Goal: Task Accomplishment & Management: Use online tool/utility

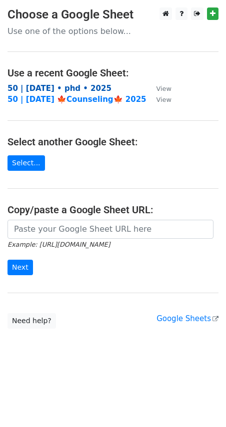
click at [60, 87] on strong "50 | [DATE] • phd • 2025" at bounding box center [59, 88] width 104 height 9
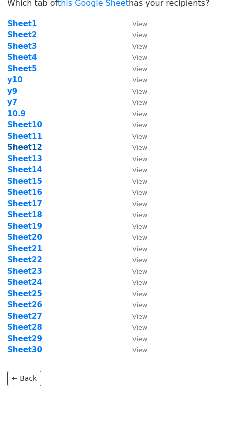
scroll to position [66, 0]
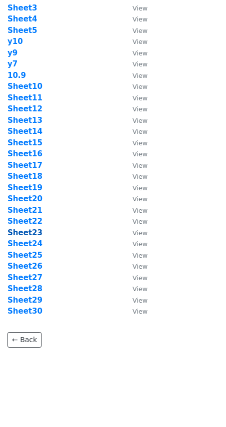
click at [27, 233] on strong "Sheet23" at bounding box center [24, 232] width 35 height 9
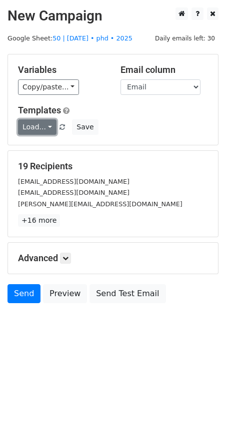
click at [38, 126] on link "Load..." at bounding box center [37, 126] width 38 height 15
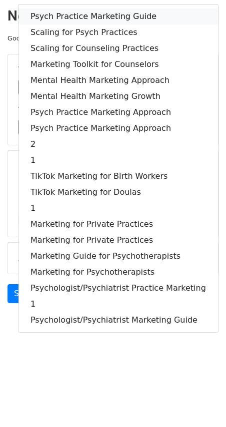
click at [55, 15] on link "Psych Practice Marketing Guide" at bounding box center [117, 16] width 199 height 16
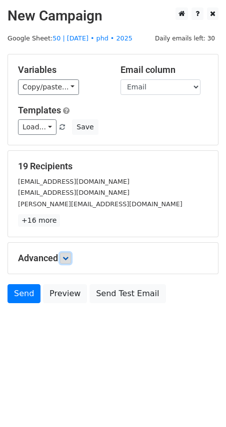
click at [65, 255] on icon at bounding box center [65, 258] width 6 height 6
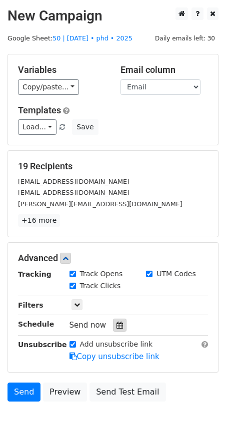
click at [116, 323] on icon at bounding box center [119, 324] width 6 height 7
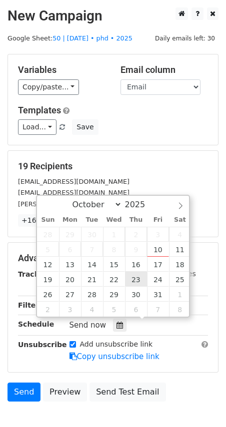
type input "2025-10-23 12:00"
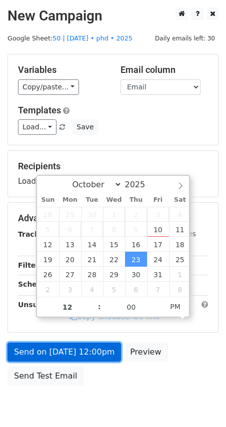
click at [83, 352] on link "Send on Oct 23 at 12:00pm" at bounding box center [63, 351] width 113 height 19
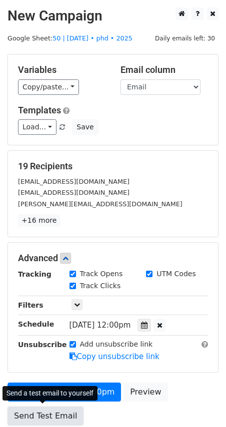
click at [36, 406] on link "Send Test Email" at bounding box center [45, 415] width 76 height 19
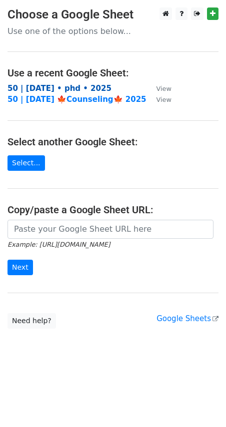
click at [39, 85] on strong "50 | oct 9 • phd • 2025" at bounding box center [59, 88] width 104 height 9
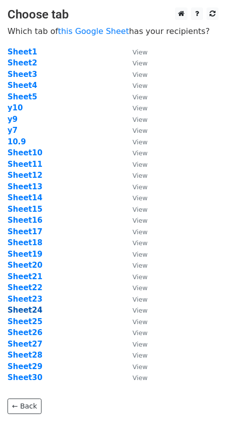
click at [31, 313] on strong "Sheet24" at bounding box center [24, 310] width 35 height 9
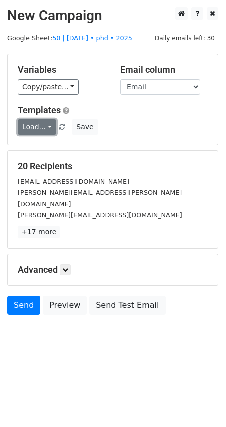
click at [27, 133] on link "Load..." at bounding box center [37, 126] width 38 height 15
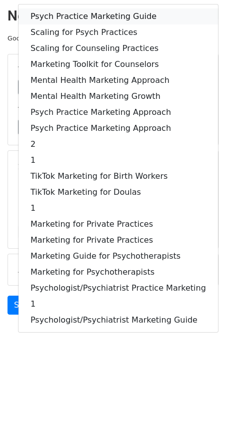
click at [82, 20] on link "Psych Practice Marketing Guide" at bounding box center [117, 16] width 199 height 16
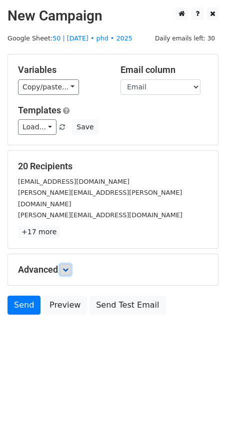
click at [64, 264] on link at bounding box center [65, 269] width 11 height 11
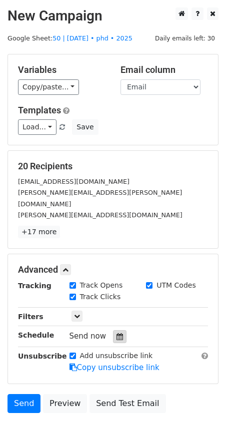
click at [118, 330] on div at bounding box center [119, 336] width 13 height 13
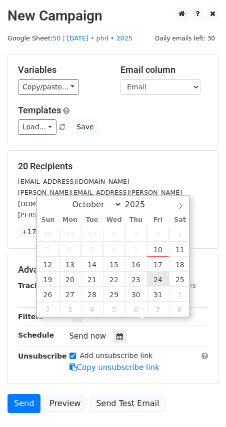
type input "2025-10-24 12:00"
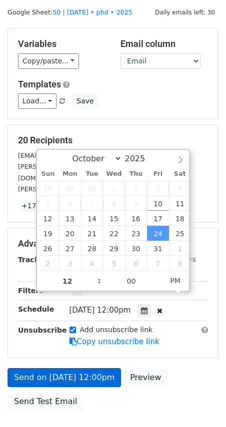
scroll to position [55, 0]
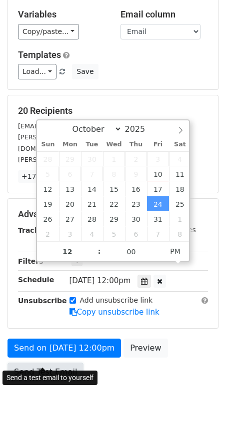
click at [60, 362] on link "Send Test Email" at bounding box center [45, 371] width 76 height 19
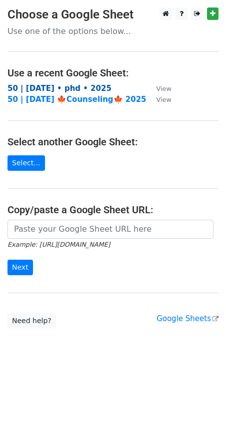
click at [55, 88] on strong "50 | [DATE] • phd • 2025" at bounding box center [59, 88] width 104 height 9
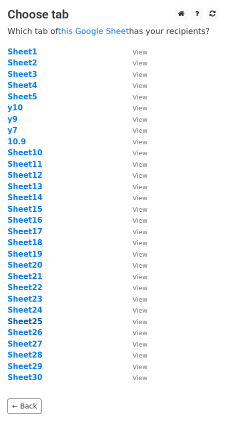
click at [36, 318] on strong "Sheet25" at bounding box center [24, 321] width 35 height 9
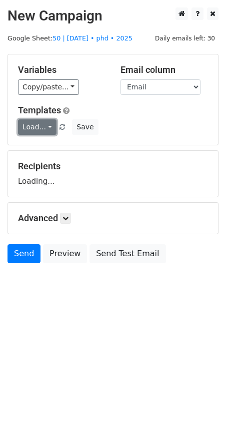
click at [30, 130] on link "Load..." at bounding box center [37, 126] width 38 height 15
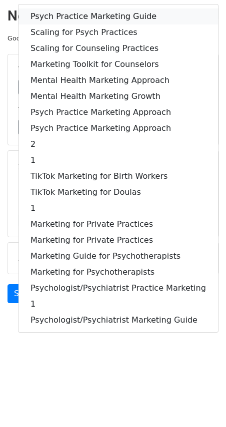
click at [66, 16] on link "Psych Practice Marketing Guide" at bounding box center [117, 16] width 199 height 16
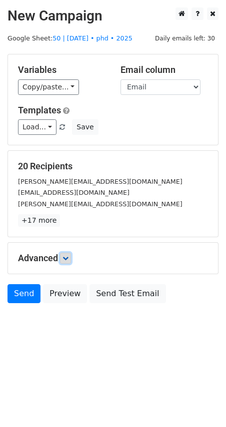
click at [66, 257] on icon at bounding box center [65, 258] width 6 height 6
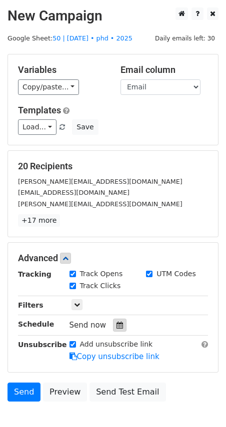
click at [117, 324] on icon at bounding box center [119, 324] width 6 height 7
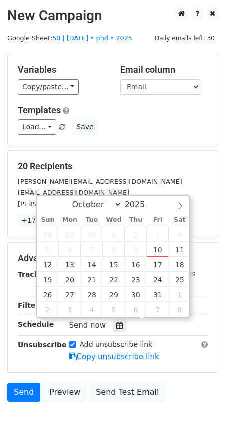
click at [70, 32] on main "New Campaign Daily emails left: 30 Google Sheet: 50 | oct 9 • phd • 2025 Variab…" at bounding box center [113, 206] width 226 height 399
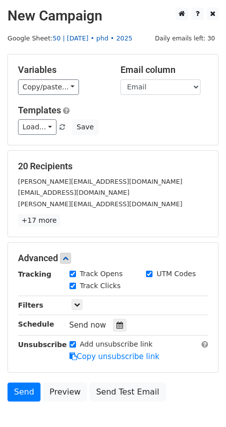
click at [70, 40] on link "50 | [DATE] • phd • 2025" at bounding box center [92, 37] width 80 height 7
click at [116, 321] on icon at bounding box center [119, 324] width 6 height 7
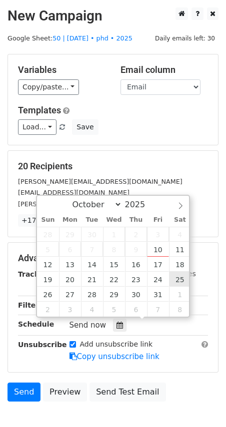
type input "2025-10-25 12:00"
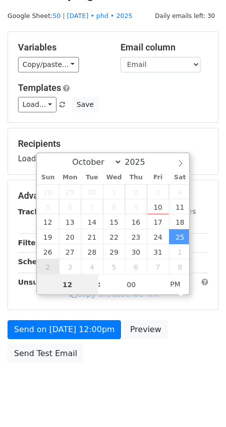
scroll to position [41, 0]
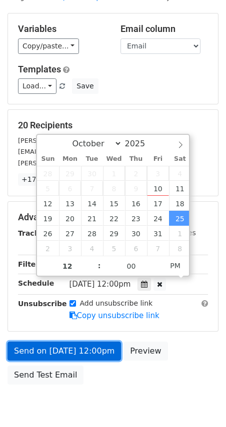
click at [63, 353] on link "Send on Oct 25 at 12:00pm" at bounding box center [63, 350] width 113 height 19
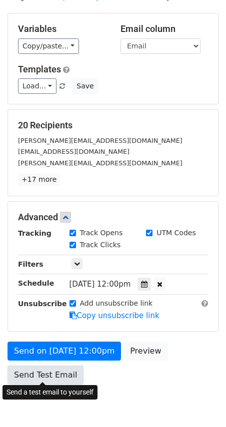
click at [46, 367] on link "Send Test Email" at bounding box center [45, 374] width 76 height 19
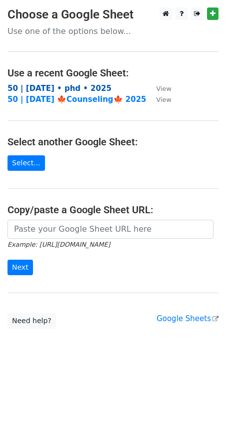
click at [57, 84] on strong "50 | oct 9 • phd • 2025" at bounding box center [59, 88] width 104 height 9
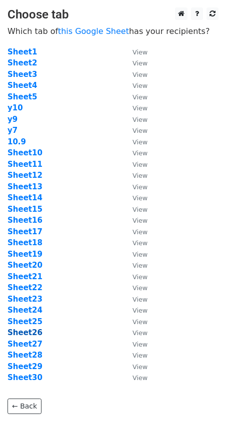
click at [33, 336] on strong "Sheet26" at bounding box center [24, 332] width 35 height 9
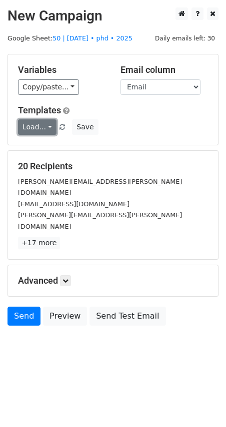
click at [26, 124] on link "Load..." at bounding box center [37, 126] width 38 height 15
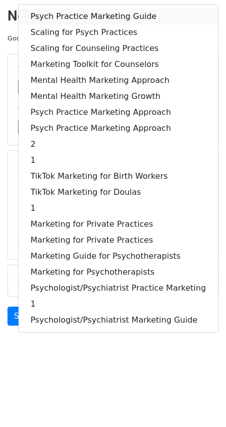
click at [89, 17] on link "Psych Practice Marketing Guide" at bounding box center [117, 16] width 199 height 16
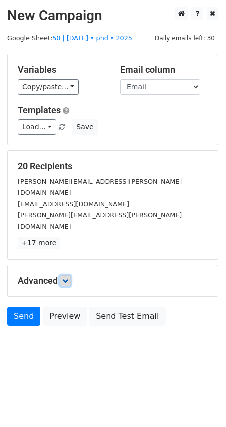
click at [68, 278] on icon at bounding box center [65, 281] width 6 height 6
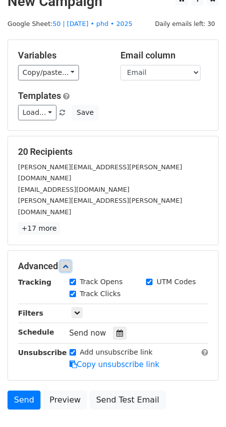
scroll to position [14, 0]
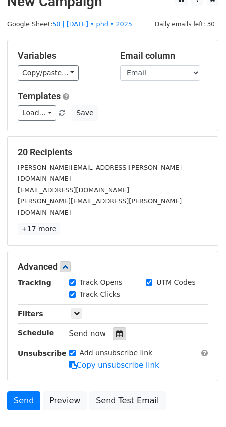
click at [116, 330] on icon at bounding box center [119, 333] width 6 height 7
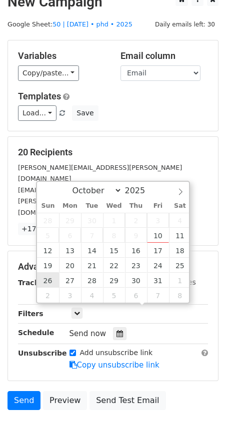
type input "2025-10-26 12:00"
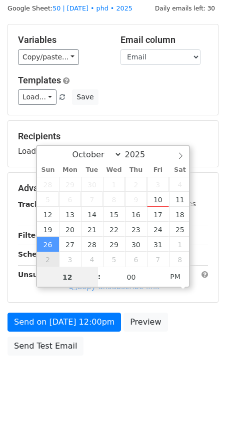
scroll to position [41, 0]
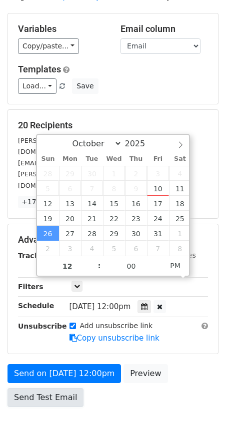
click at [44, 388] on link "Send Test Email" at bounding box center [45, 397] width 76 height 19
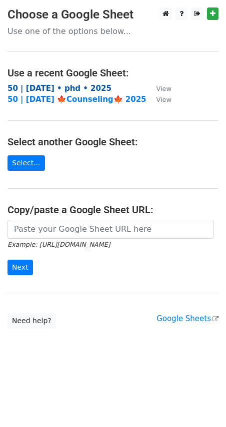
click at [63, 91] on strong "50 | [DATE] • phd • 2025" at bounding box center [59, 88] width 104 height 9
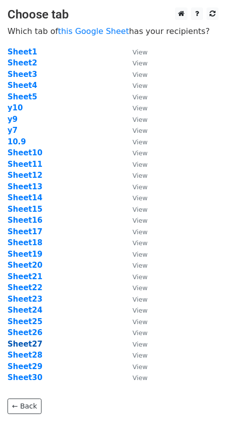
click at [32, 343] on strong "Sheet27" at bounding box center [24, 343] width 35 height 9
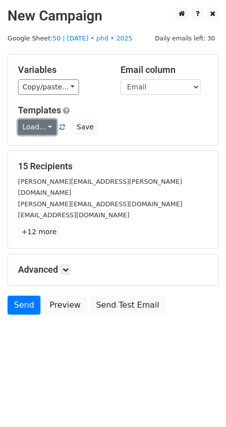
click at [39, 128] on link "Load..." at bounding box center [37, 126] width 38 height 15
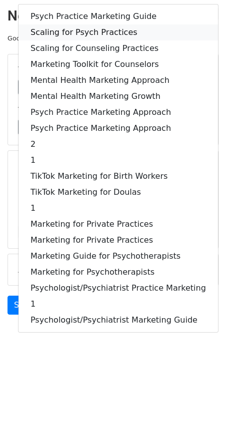
click at [64, 34] on link "Scaling for Psych Practices" at bounding box center [117, 32] width 199 height 16
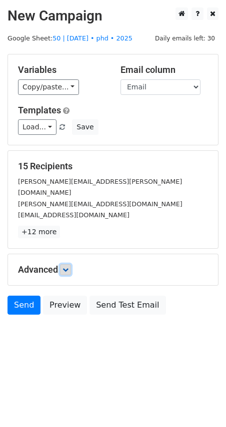
click at [68, 267] on icon at bounding box center [65, 270] width 6 height 6
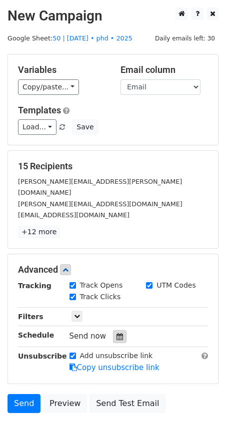
click at [117, 330] on div at bounding box center [119, 336] width 13 height 13
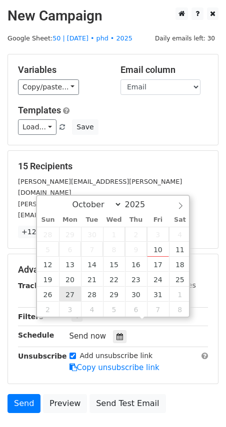
type input "[DATE] 12:00"
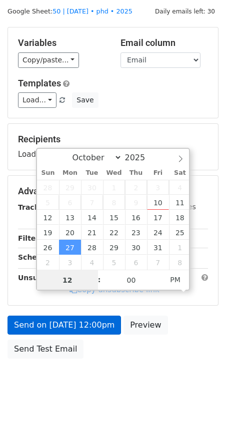
scroll to position [41, 0]
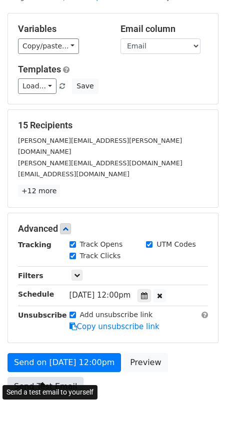
click at [44, 377] on link "Send Test Email" at bounding box center [45, 386] width 76 height 19
